Goal: Contribute content: Contribute content

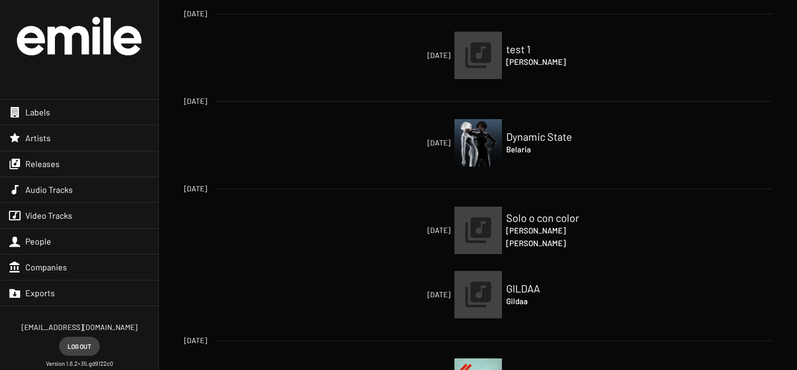
click at [75, 192] on div "Audio Tracks" at bounding box center [79, 189] width 158 height 25
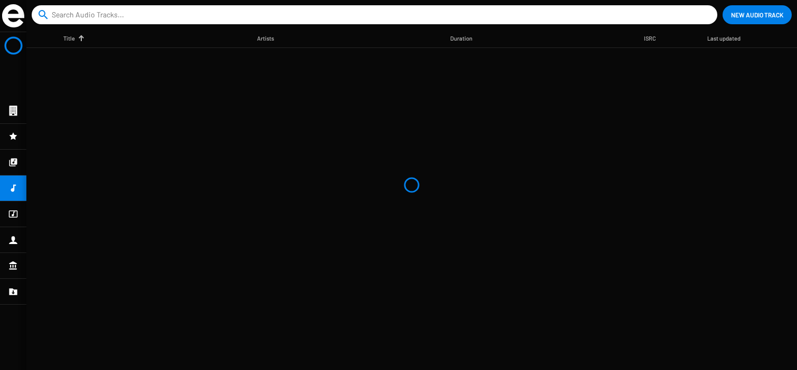
click at [13, 243] on icon at bounding box center [13, 240] width 8 height 8
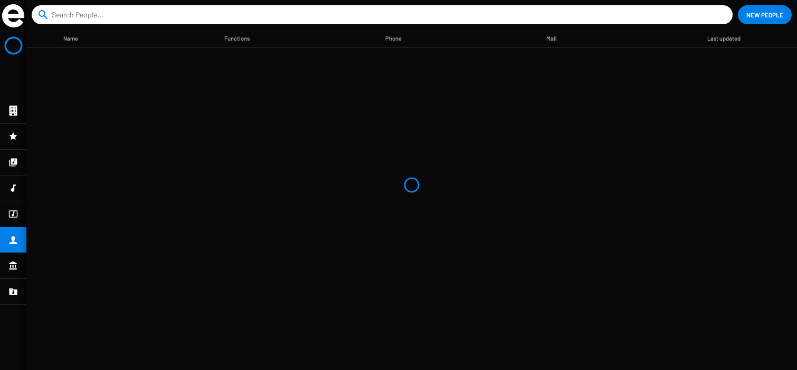
click at [91, 21] on input at bounding box center [384, 14] width 665 height 19
type input "[PERSON_NAME]"
click at [18, 217] on div at bounding box center [13, 214] width 26 height 25
click at [116, 13] on input "[PERSON_NAME]" at bounding box center [377, 14] width 651 height 19
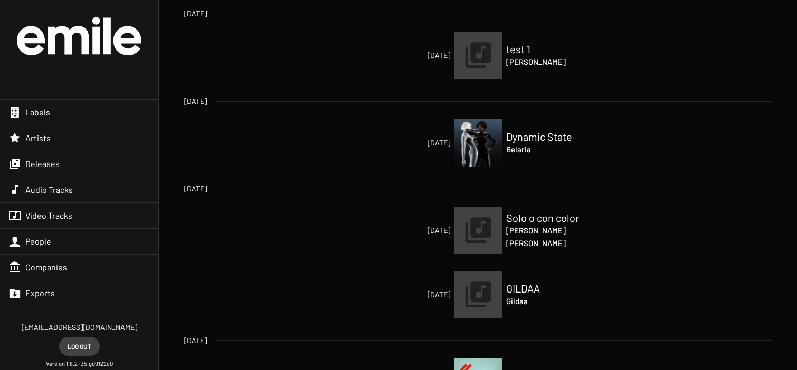
click at [55, 136] on div "Artists" at bounding box center [79, 138] width 158 height 25
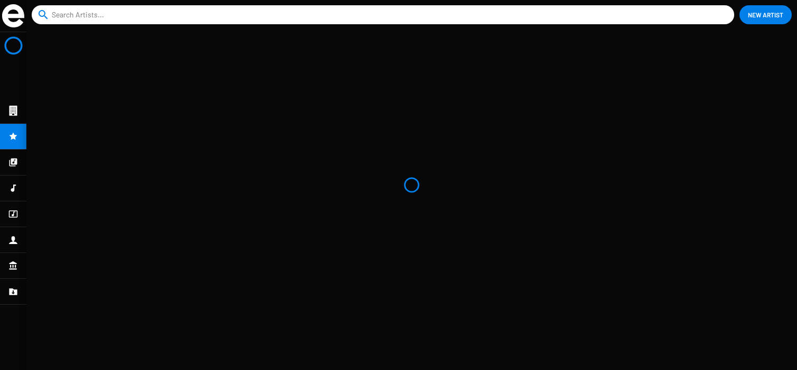
click at [75, 12] on input at bounding box center [385, 14] width 667 height 19
type input "[PERSON_NAME]"
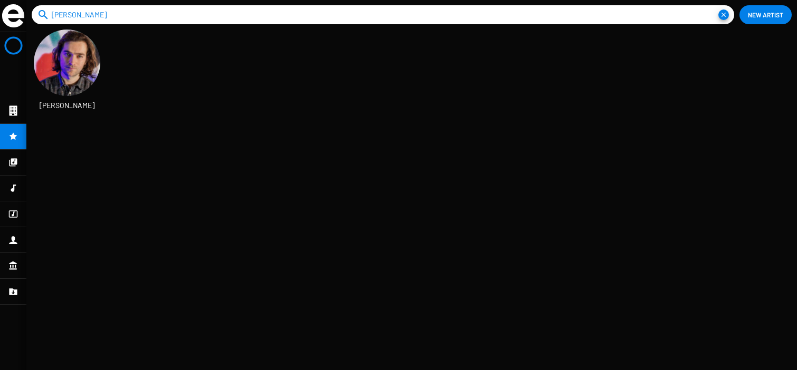
scroll to position [17, 48]
click at [72, 87] on img at bounding box center [67, 63] width 66 height 66
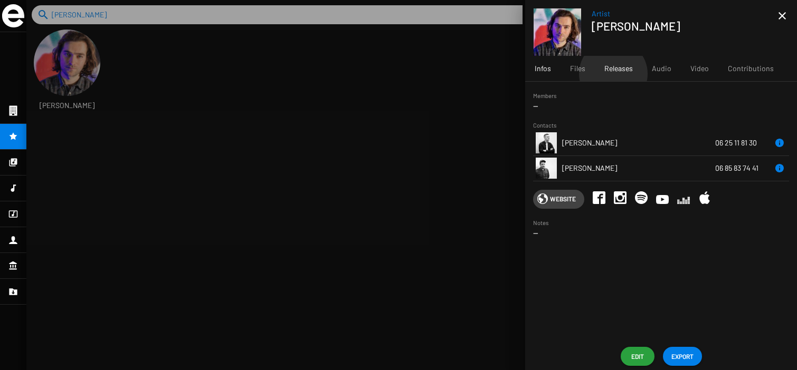
click at [613, 74] on div "Releases" at bounding box center [618, 68] width 47 height 25
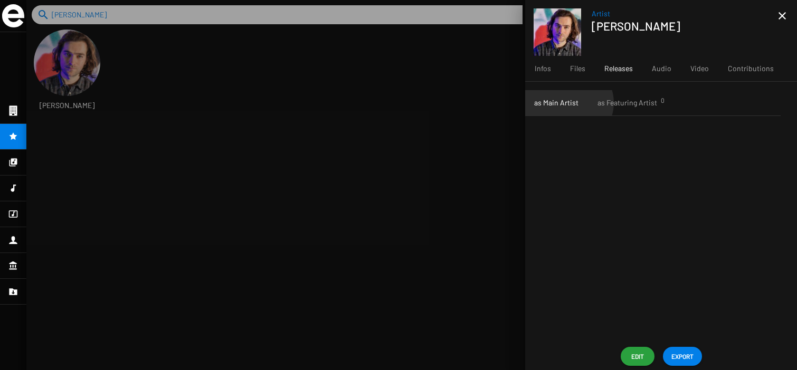
click at [568, 103] on span "as Main Artist" at bounding box center [556, 103] width 44 height 11
click at [571, 68] on span "Files" at bounding box center [577, 68] width 15 height 11
click at [543, 70] on span "Infos" at bounding box center [543, 68] width 16 height 11
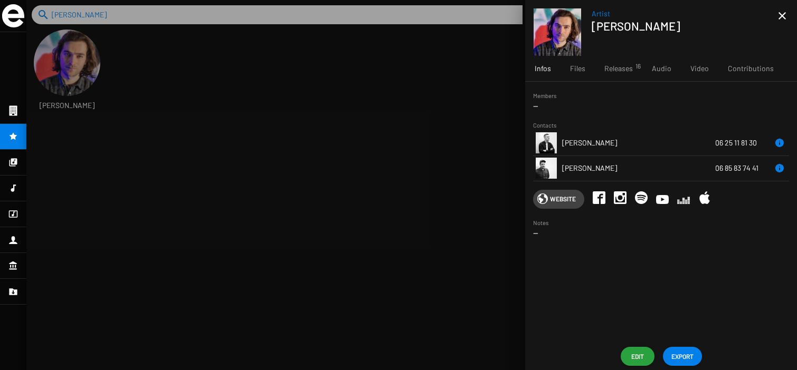
click at [780, 18] on mat-icon "close" at bounding box center [782, 15] width 13 height 13
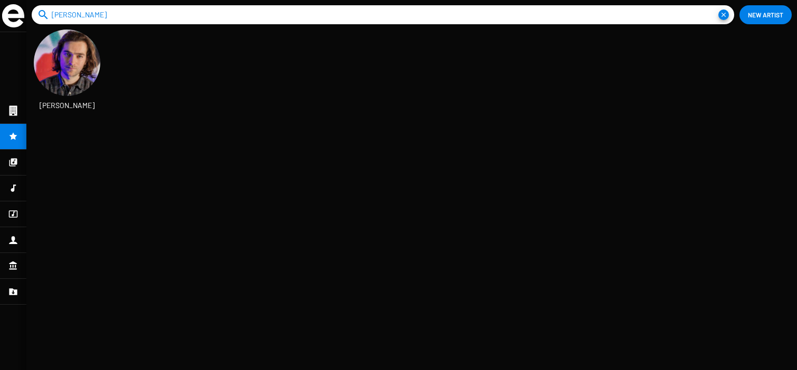
click at [6, 163] on div at bounding box center [13, 162] width 26 height 25
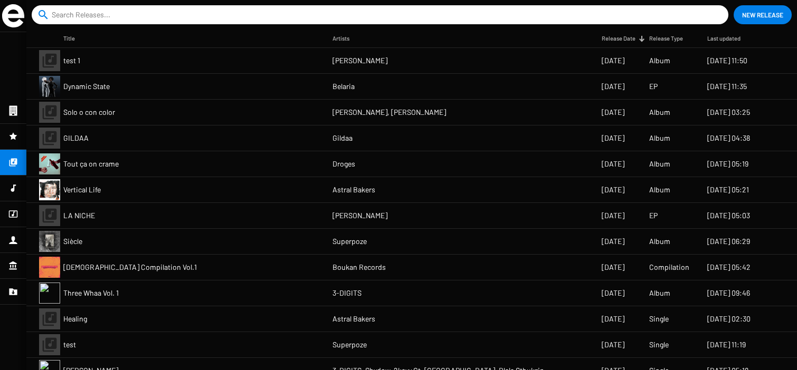
click at [95, 17] on input at bounding box center [382, 14] width 661 height 19
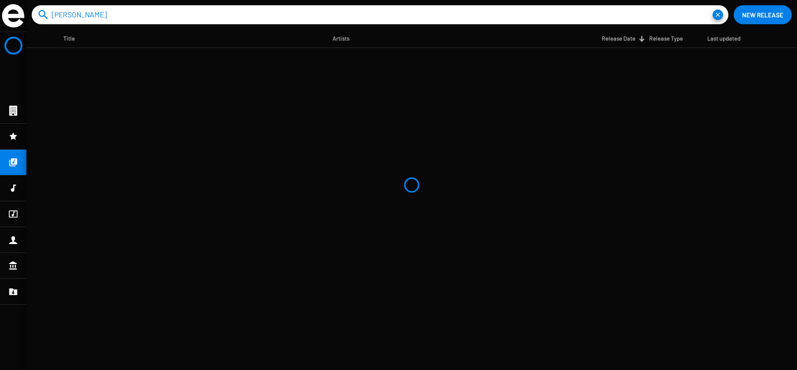
type input "[PERSON_NAME]"
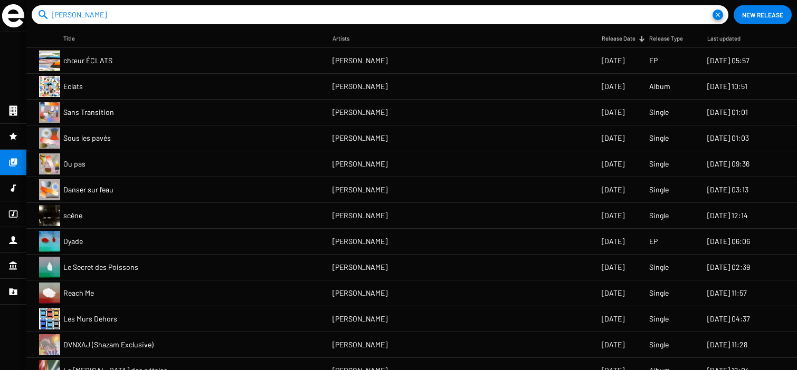
click at [309, 190] on mat-cell "Danser sur l'eau" at bounding box center [197, 189] width 269 height 25
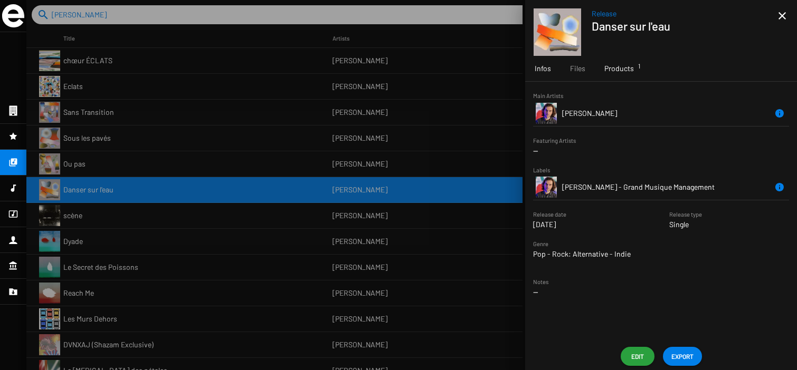
click at [616, 73] on span "Products 1" at bounding box center [619, 68] width 30 height 11
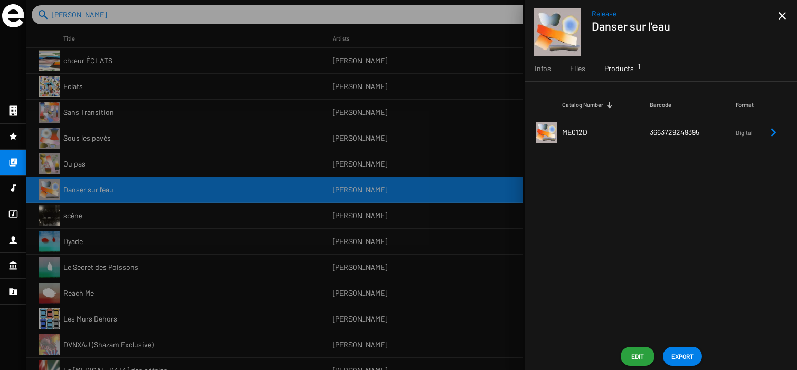
click at [412, 165] on div at bounding box center [411, 185] width 771 height 370
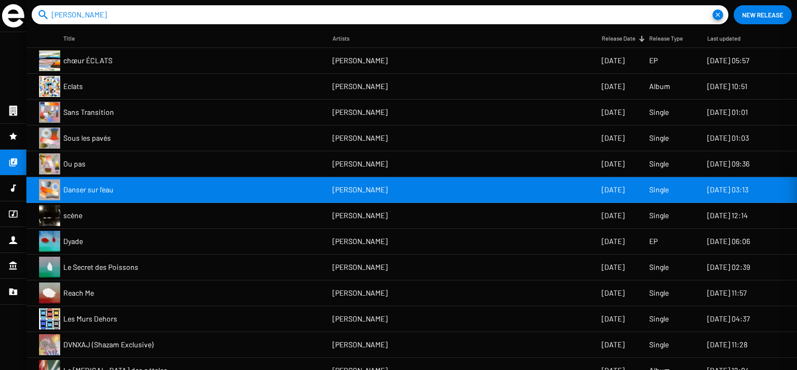
click at [414, 166] on mat-cell "[PERSON_NAME]" at bounding box center [466, 163] width 269 height 25
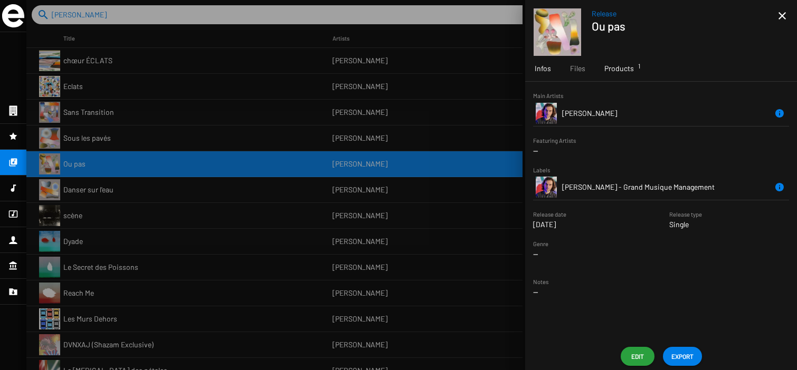
click at [623, 68] on span "Products 1" at bounding box center [619, 68] width 30 height 11
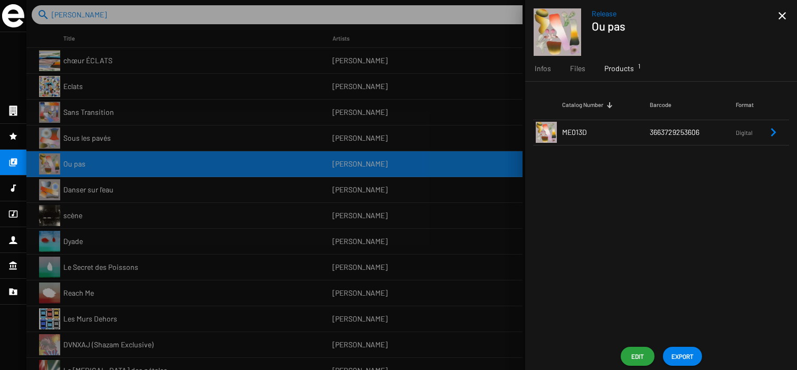
click at [442, 162] on div at bounding box center [411, 185] width 771 height 370
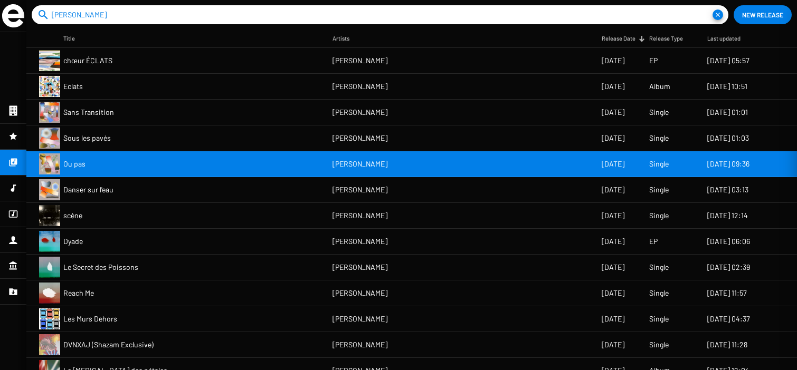
click at [438, 142] on mat-cell "[PERSON_NAME]" at bounding box center [466, 138] width 269 height 25
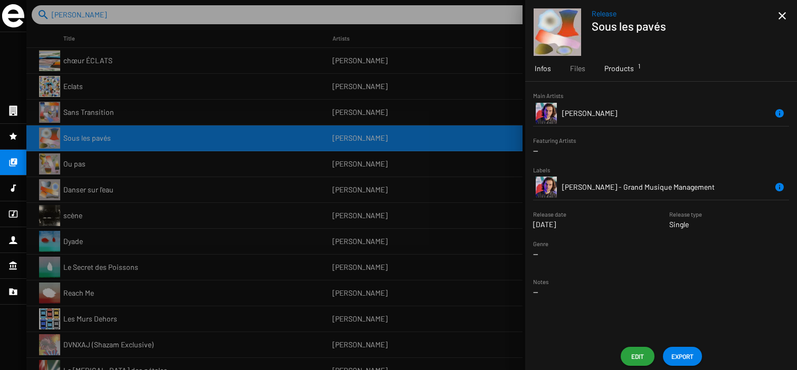
click at [632, 68] on span "Products 1" at bounding box center [619, 68] width 30 height 11
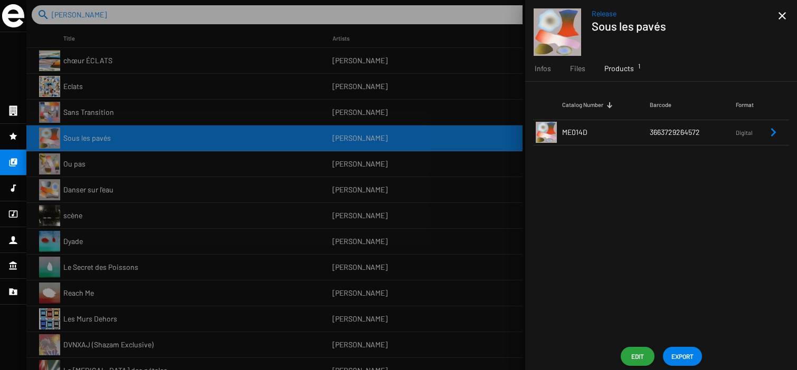
click at [444, 116] on div at bounding box center [411, 185] width 771 height 370
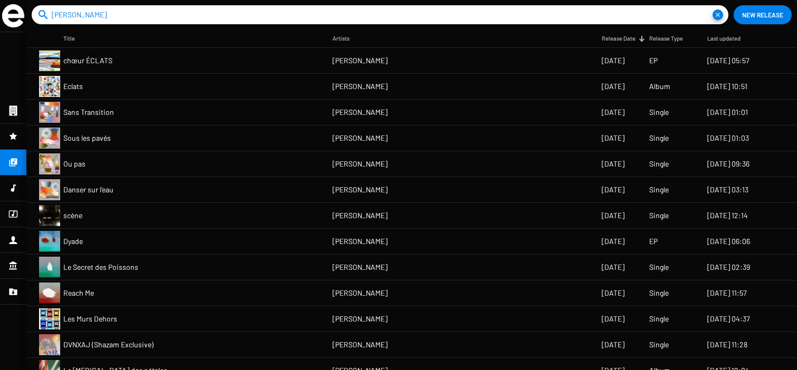
click at [434, 112] on mat-cell "[PERSON_NAME]" at bounding box center [466, 112] width 269 height 25
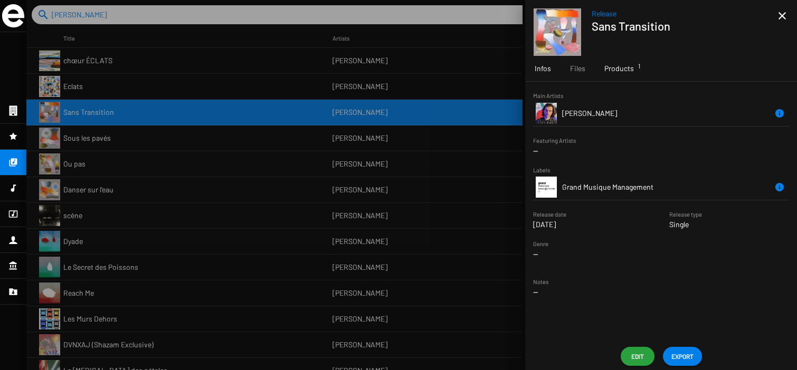
click at [639, 67] on div "Products 1" at bounding box center [619, 68] width 49 height 25
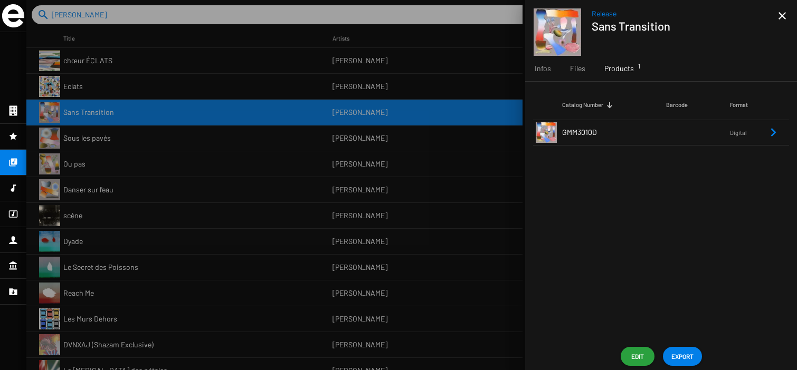
click at [416, 160] on div at bounding box center [411, 185] width 771 height 370
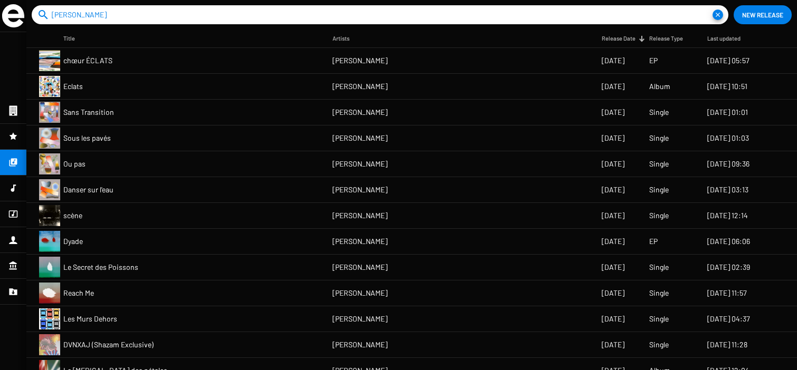
click at [399, 93] on mat-cell "[PERSON_NAME]" at bounding box center [466, 86] width 269 height 25
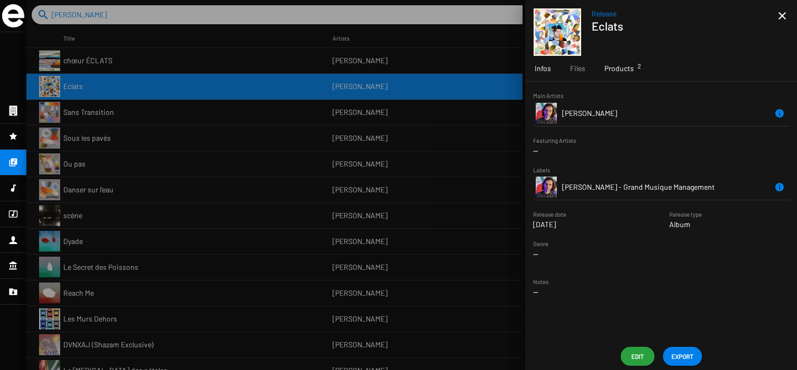
click at [626, 74] on div "Products 2" at bounding box center [619, 68] width 49 height 25
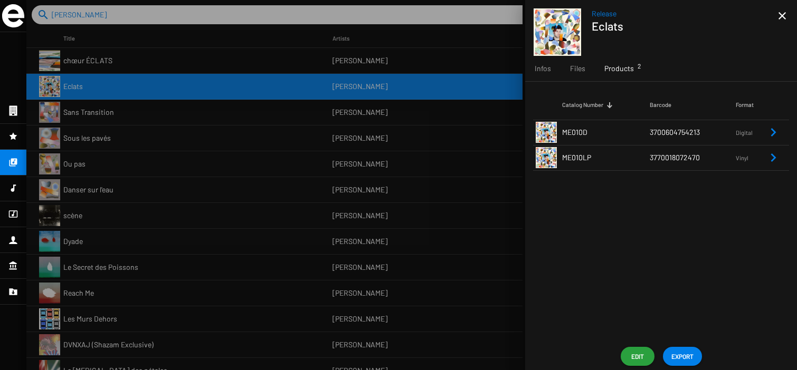
click at [481, 165] on div at bounding box center [411, 185] width 771 height 370
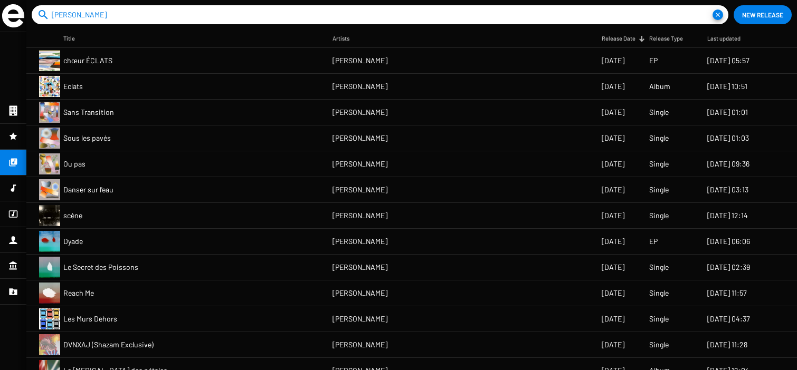
click at [457, 115] on mat-cell "[PERSON_NAME]" at bounding box center [466, 112] width 269 height 25
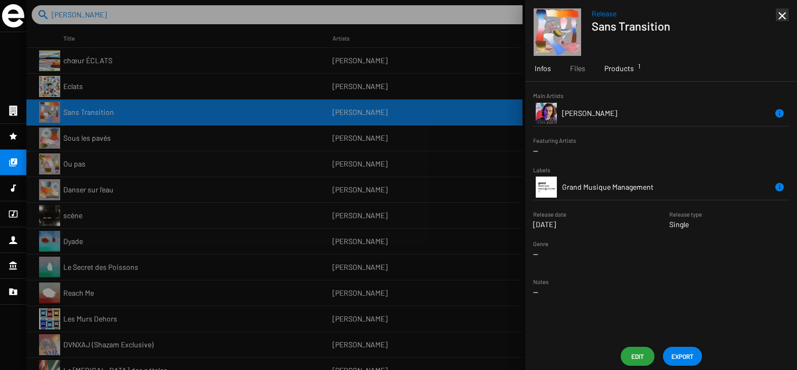
click at [626, 70] on span "Products 1" at bounding box center [619, 68] width 30 height 11
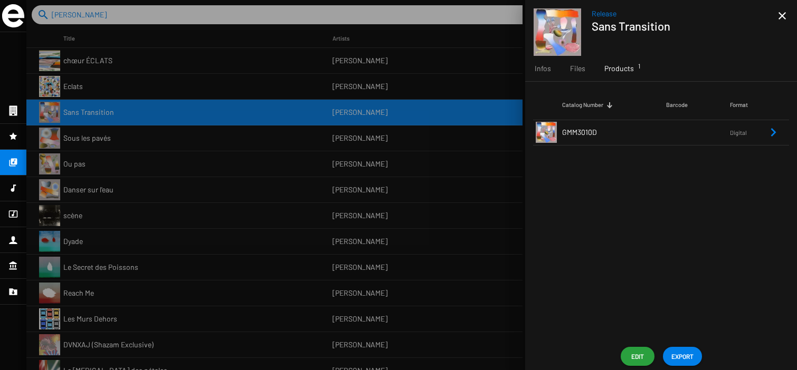
click at [442, 174] on div at bounding box center [411, 185] width 771 height 370
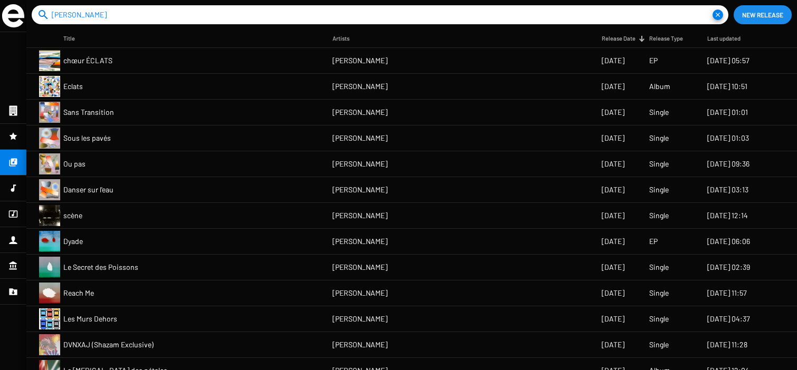
click at [748, 15] on span "New Release" at bounding box center [762, 14] width 41 height 19
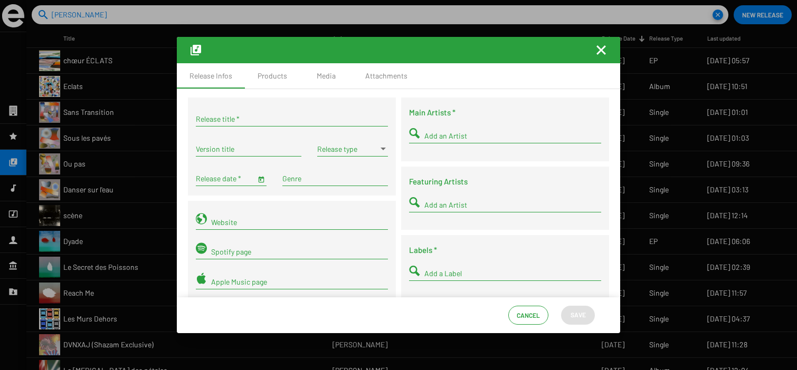
click at [293, 123] on div "Release title *" at bounding box center [292, 116] width 192 height 21
click at [290, 121] on input "Release title *" at bounding box center [292, 119] width 192 height 8
type input "e"
type input "les aléas du vent"
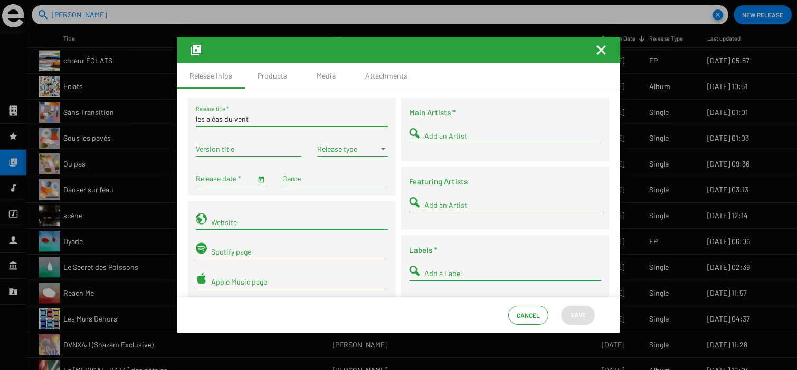
click at [458, 134] on input "Add an Artist" at bounding box center [512, 136] width 177 height 8
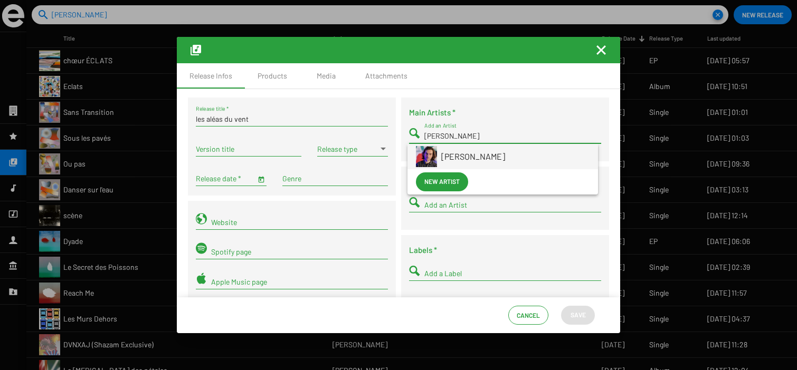
type input "[PERSON_NAME]"
click at [476, 159] on span "[PERSON_NAME]" at bounding box center [515, 156] width 148 height 25
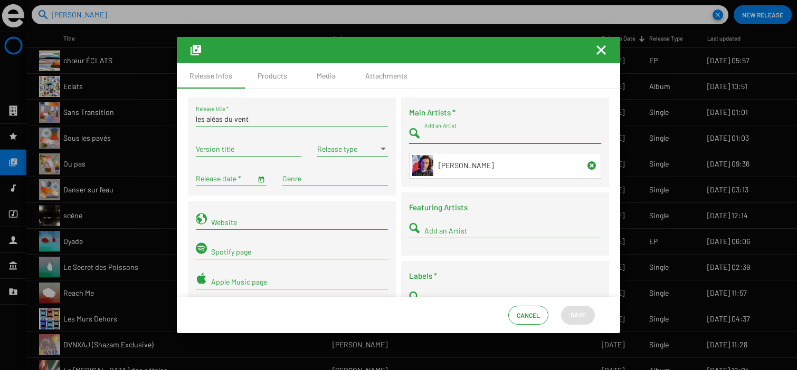
scroll to position [44, 0]
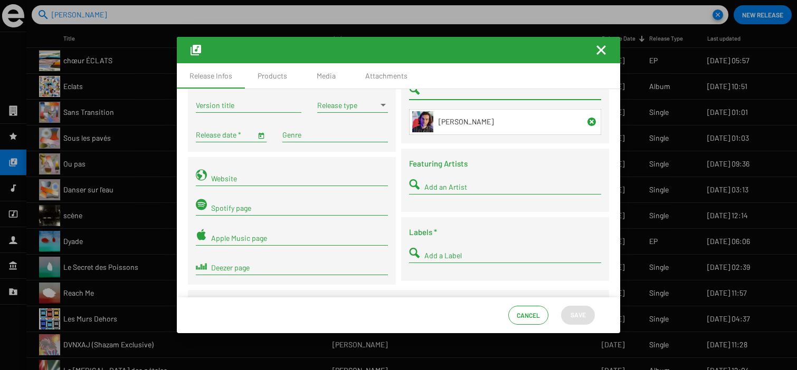
click at [451, 256] on input "Add a Label" at bounding box center [512, 256] width 177 height 8
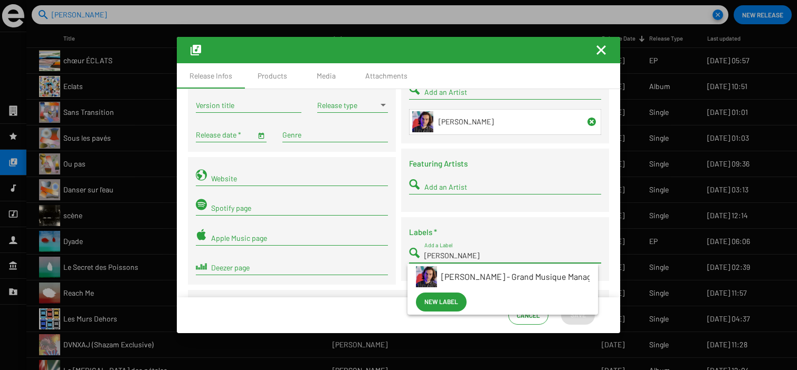
scroll to position [57, 0]
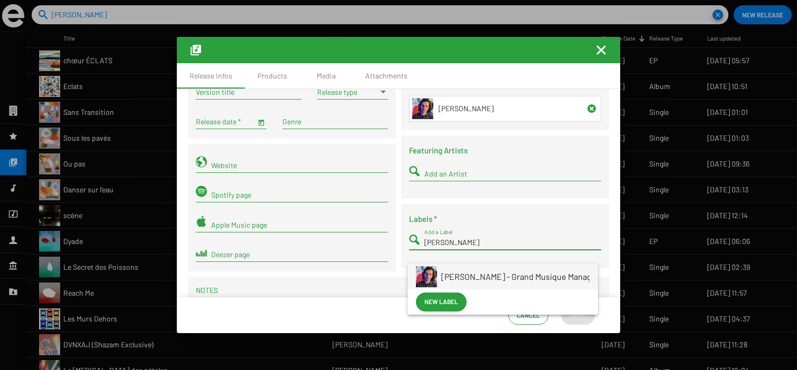
type input "[PERSON_NAME]"
click at [472, 270] on span "[PERSON_NAME] - Grand Musique Management" at bounding box center [528, 276] width 175 height 25
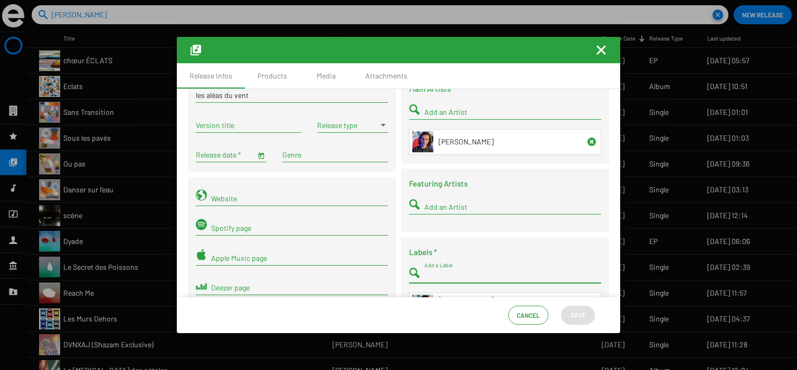
scroll to position [11, 0]
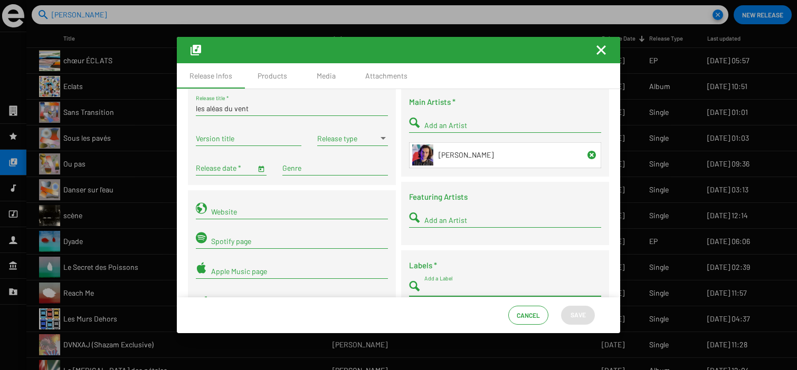
click at [242, 173] on input "Release date *" at bounding box center [226, 168] width 60 height 8
click at [258, 172] on span "Open calendar" at bounding box center [261, 168] width 7 height 9
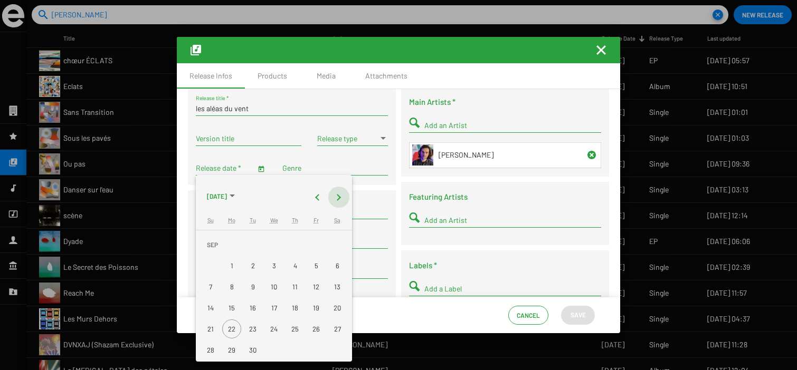
click at [343, 195] on button "Next month" at bounding box center [338, 197] width 21 height 21
click at [340, 202] on button "Next month" at bounding box center [338, 197] width 21 height 21
click at [297, 311] on div "22" at bounding box center [295, 308] width 19 height 19
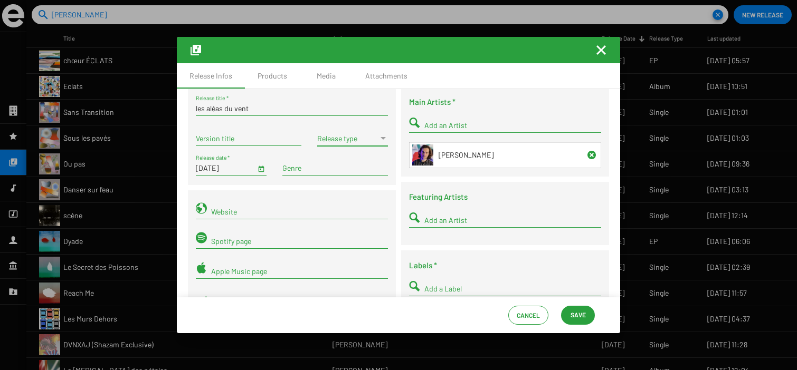
click at [347, 138] on span at bounding box center [347, 139] width 61 height 8
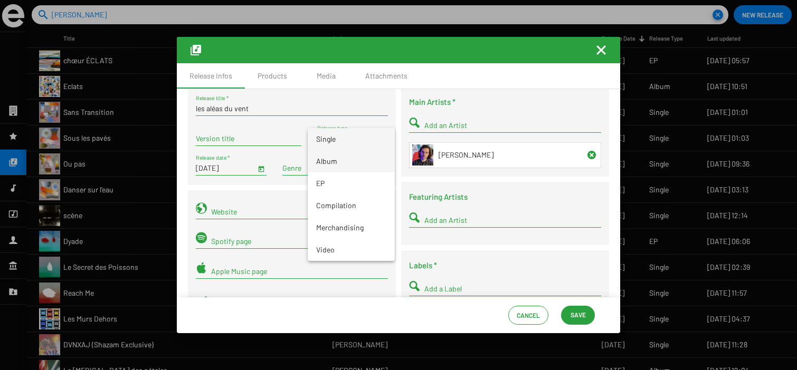
click at [356, 163] on span "Album" at bounding box center [351, 161] width 70 height 22
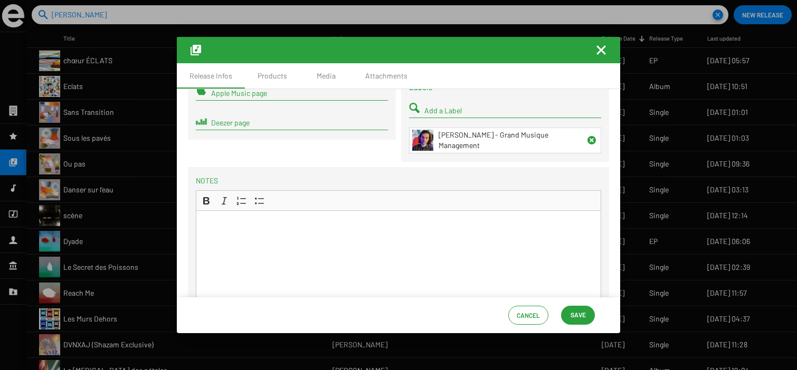
scroll to position [0, 0]
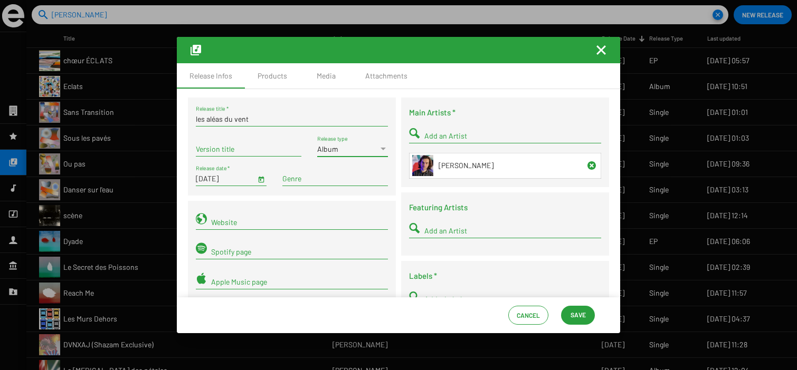
click at [254, 180] on input "[DATE]" at bounding box center [226, 179] width 60 height 8
click at [268, 182] on sf-form-element "[DATE] Release date *" at bounding box center [231, 181] width 87 height 30
click at [262, 182] on span "Open calendar" at bounding box center [261, 178] width 7 height 9
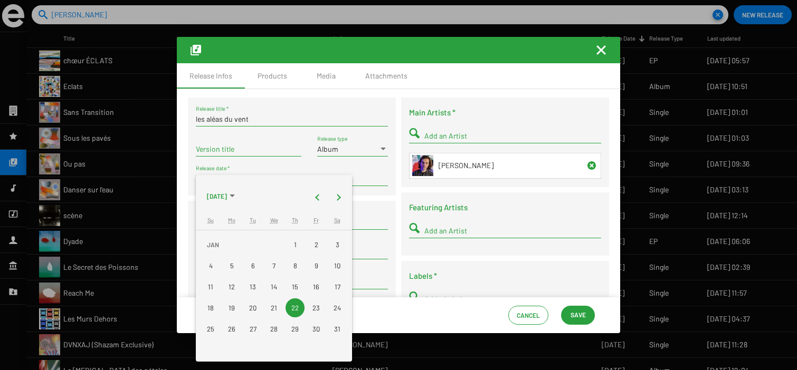
click at [318, 309] on div "23" at bounding box center [316, 308] width 19 height 19
type input "[DATE]"
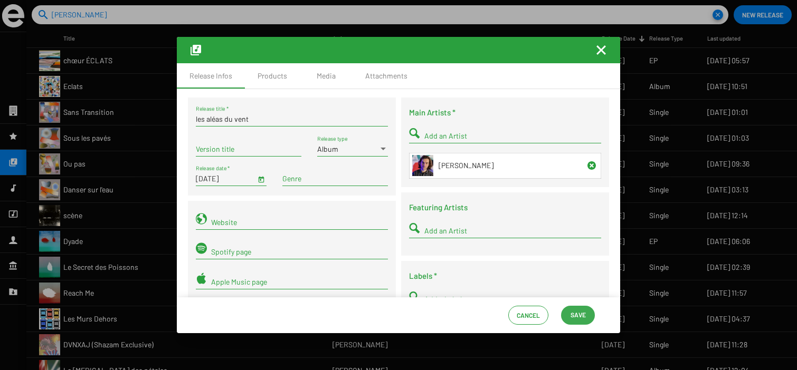
click at [580, 318] on span "Save" at bounding box center [578, 315] width 15 height 19
click at [577, 317] on span "Save" at bounding box center [578, 315] width 15 height 19
click at [270, 81] on div "Products" at bounding box center [273, 76] width 30 height 11
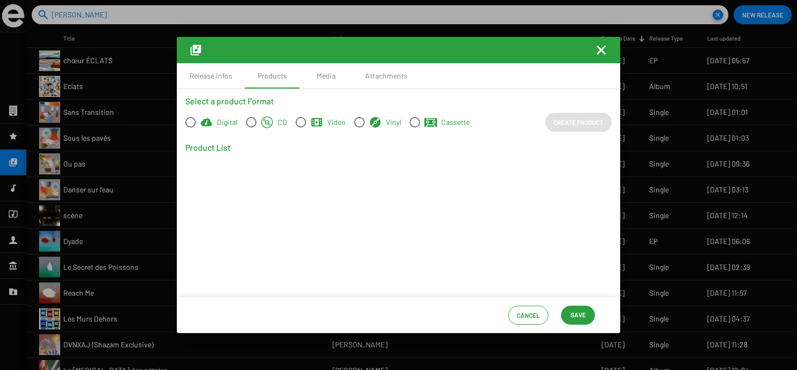
click at [227, 125] on span "Digital" at bounding box center [227, 122] width 21 height 11
click at [191, 128] on input "Digital" at bounding box center [190, 128] width 1 height 1
radio input "true"
click at [326, 120] on span "Video" at bounding box center [326, 122] width 40 height 13
click at [301, 128] on input "Video" at bounding box center [300, 128] width 1 height 1
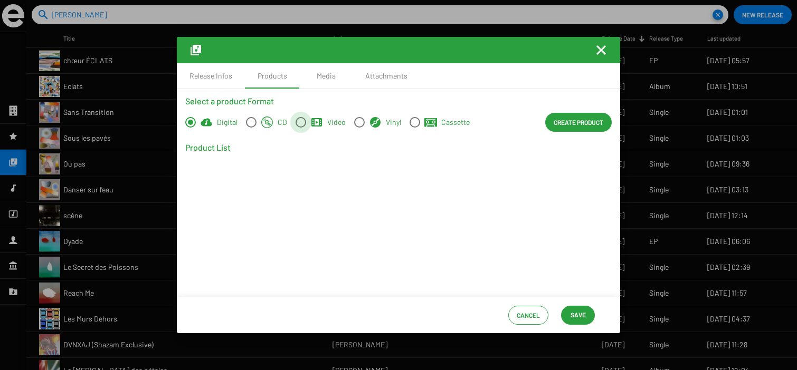
radio input "true"
click at [391, 128] on span "Vinyl" at bounding box center [383, 122] width 36 height 13
click at [359, 128] on input "Vinyl" at bounding box center [359, 128] width 1 height 1
radio input "true"
click at [424, 225] on div "Select a product Format Digital CD Video Vinyl Cassette Create Product Product …" at bounding box center [398, 193] width 443 height 208
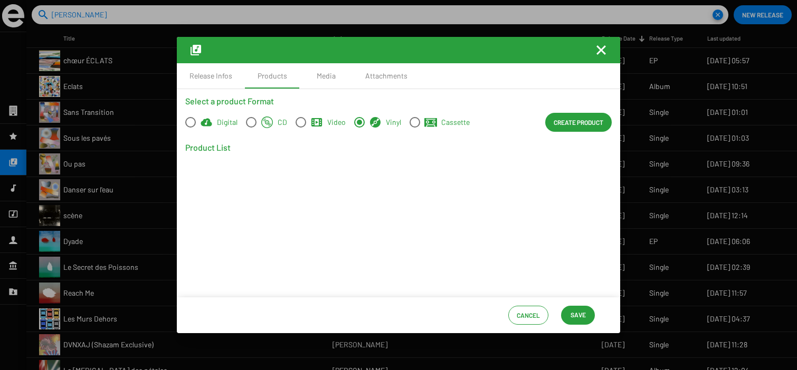
click at [577, 123] on span "Create Product" at bounding box center [579, 122] width 50 height 19
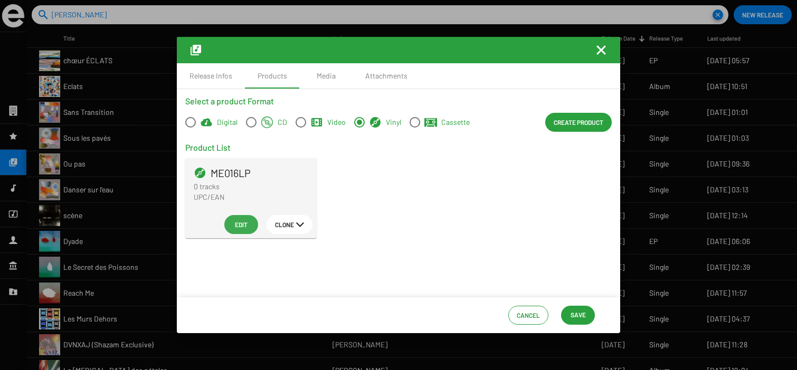
click at [241, 228] on span "Edit" at bounding box center [241, 224] width 17 height 19
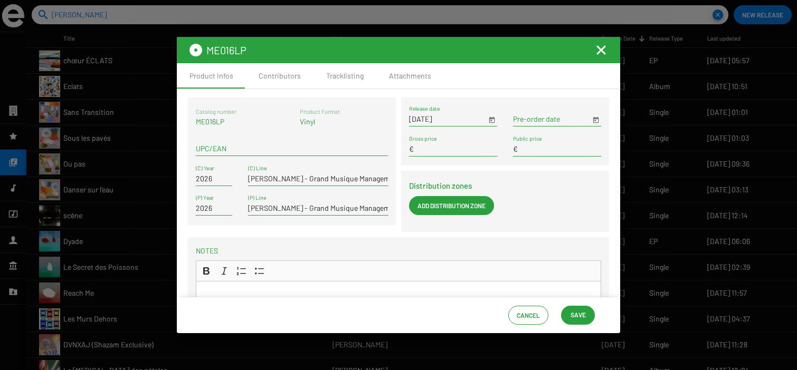
click at [540, 201] on div "Add Distribution Zone" at bounding box center [505, 209] width 192 height 27
click at [574, 314] on span "Save" at bounding box center [578, 315] width 15 height 19
click at [364, 82] on div "Tracklisting" at bounding box center [344, 75] width 63 height 25
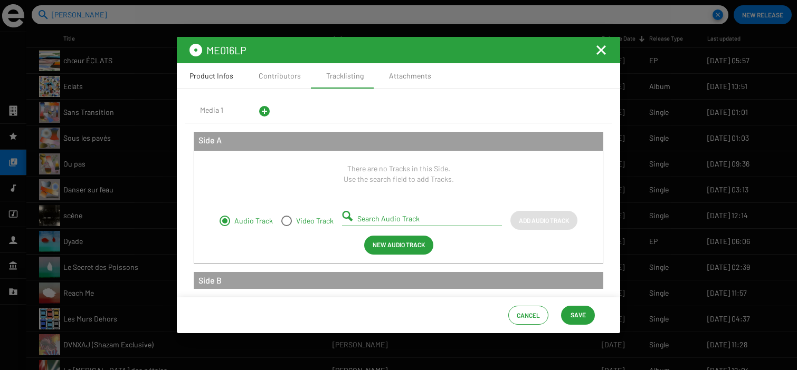
click at [226, 82] on div "Product Infos" at bounding box center [211, 75] width 69 height 25
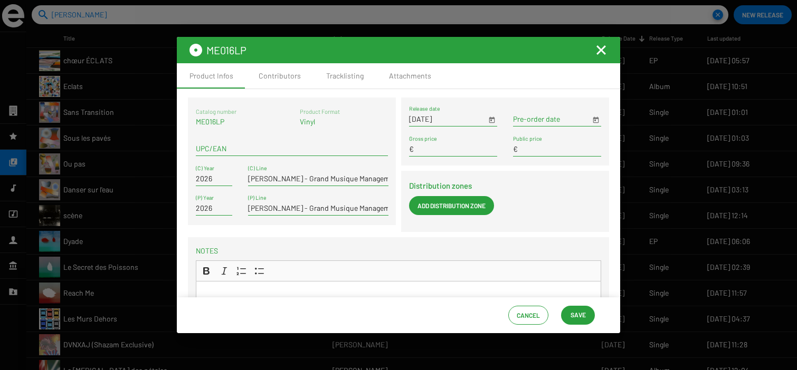
drag, startPoint x: 216, startPoint y: 122, endPoint x: 211, endPoint y: 122, distance: 5.8
click at [211, 122] on p "ME016LP" at bounding box center [216, 122] width 41 height 11
